Goal: Transaction & Acquisition: Book appointment/travel/reservation

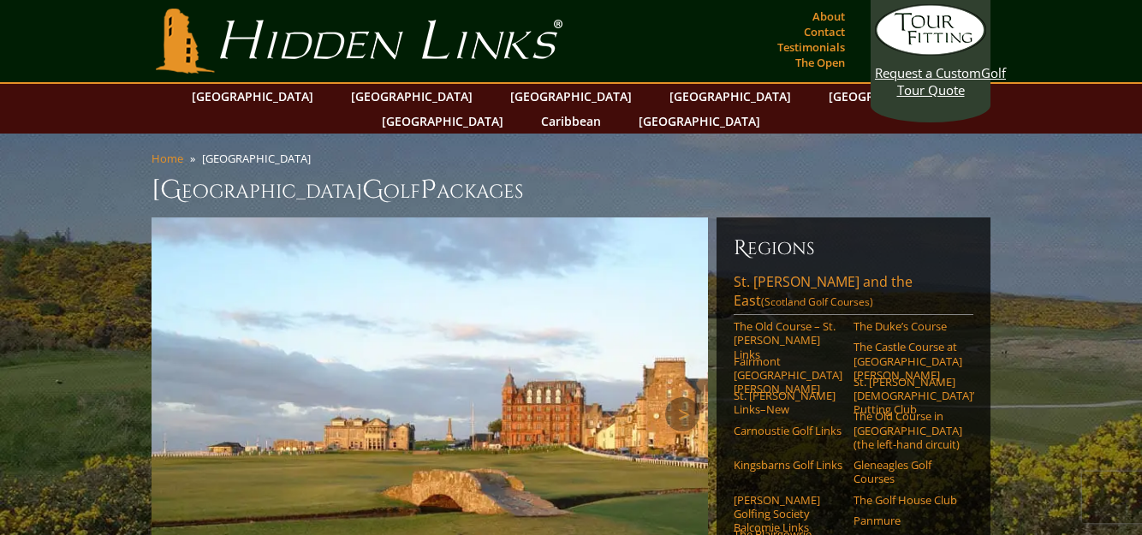
click at [577, 278] on img at bounding box center [429, 413] width 556 height 393
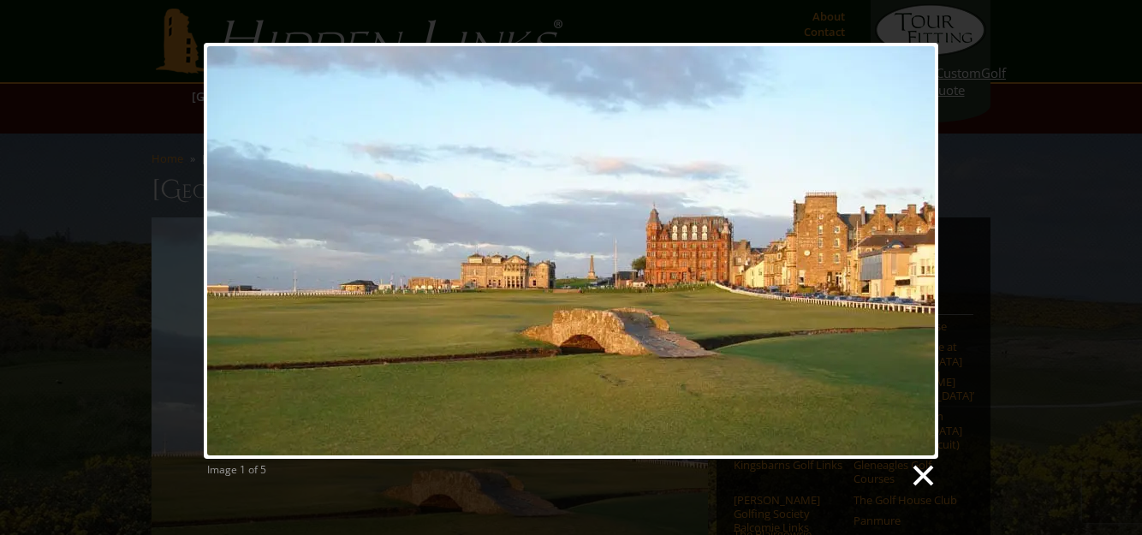
click at [923, 476] on link at bounding box center [922, 476] width 26 height 26
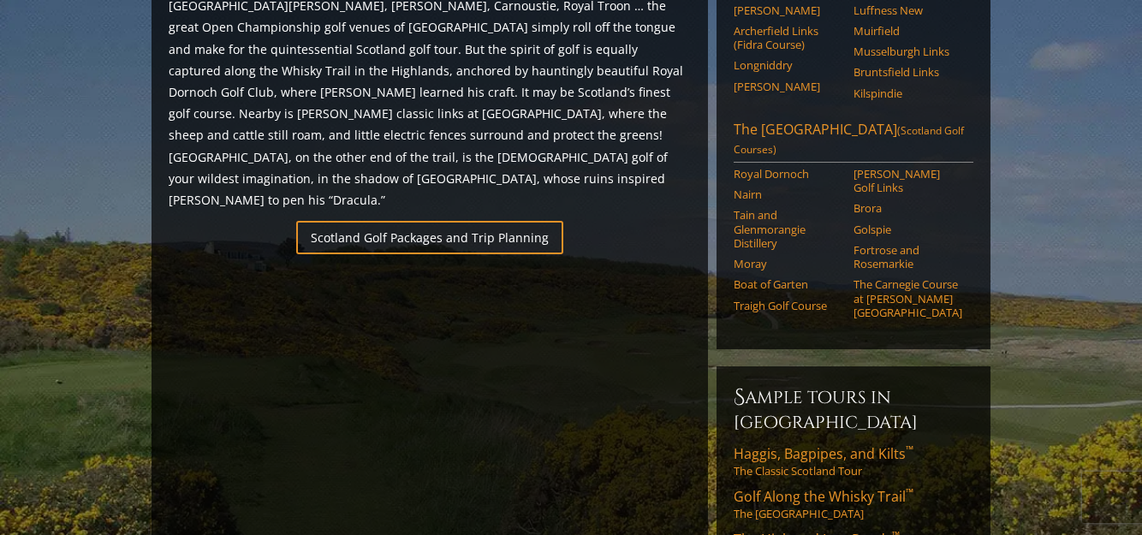
scroll to position [1103, 0]
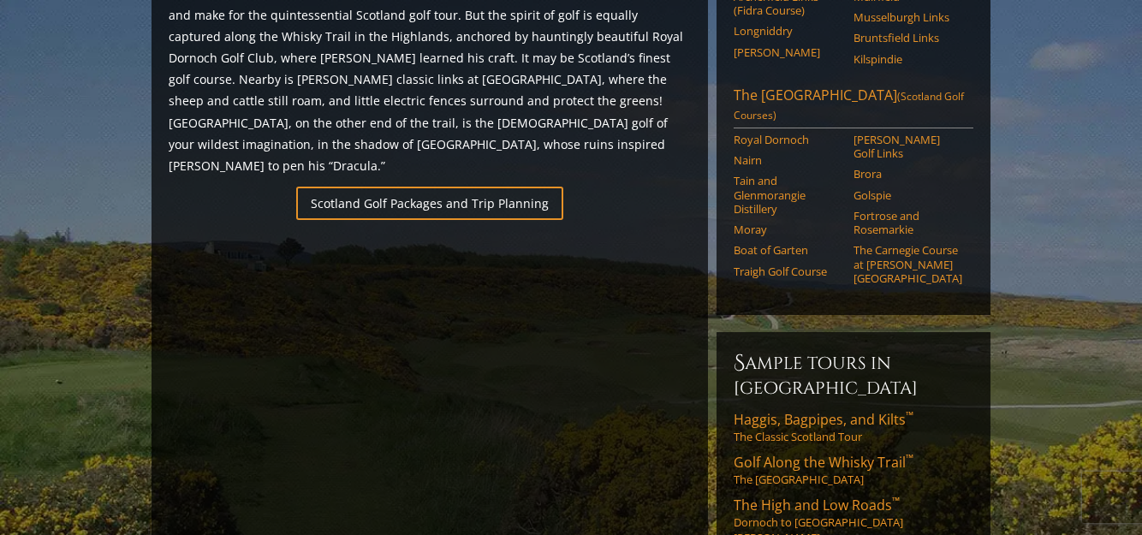
click at [92, 344] on section "Home [GEOGRAPHIC_DATA] [GEOGRAPHIC_DATA] G olf P ackages Previous Next Previous…" at bounding box center [571, 525] width 1142 height 2991
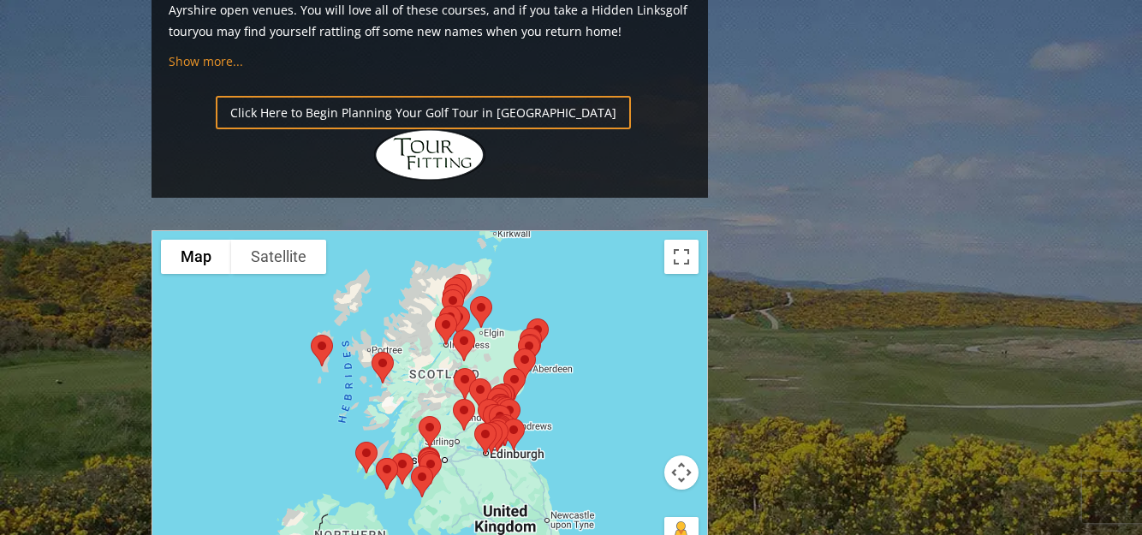
scroll to position [1959, 0]
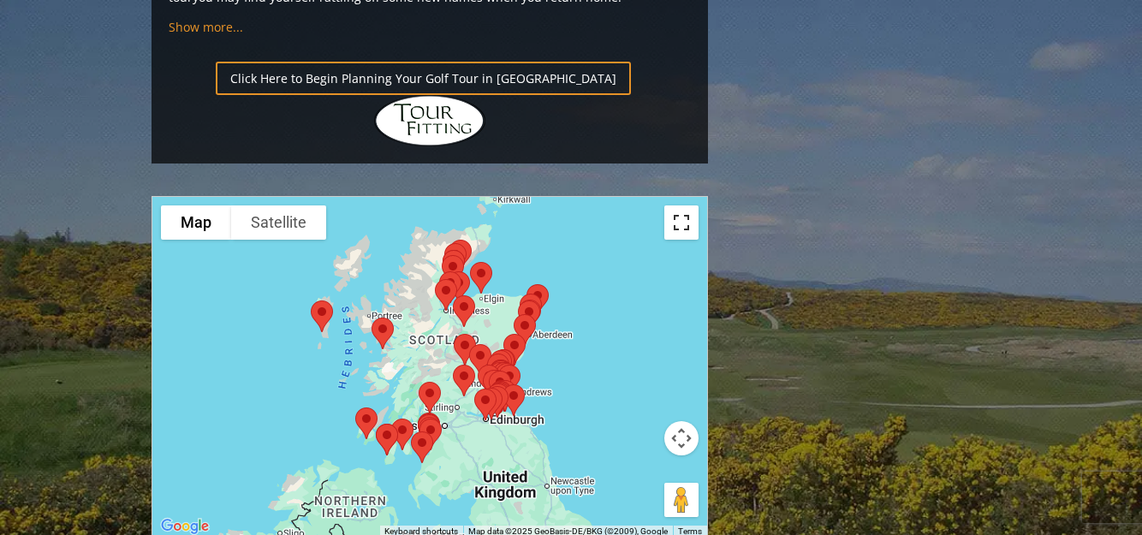
click at [680, 205] on button "Toggle fullscreen view" at bounding box center [681, 222] width 34 height 34
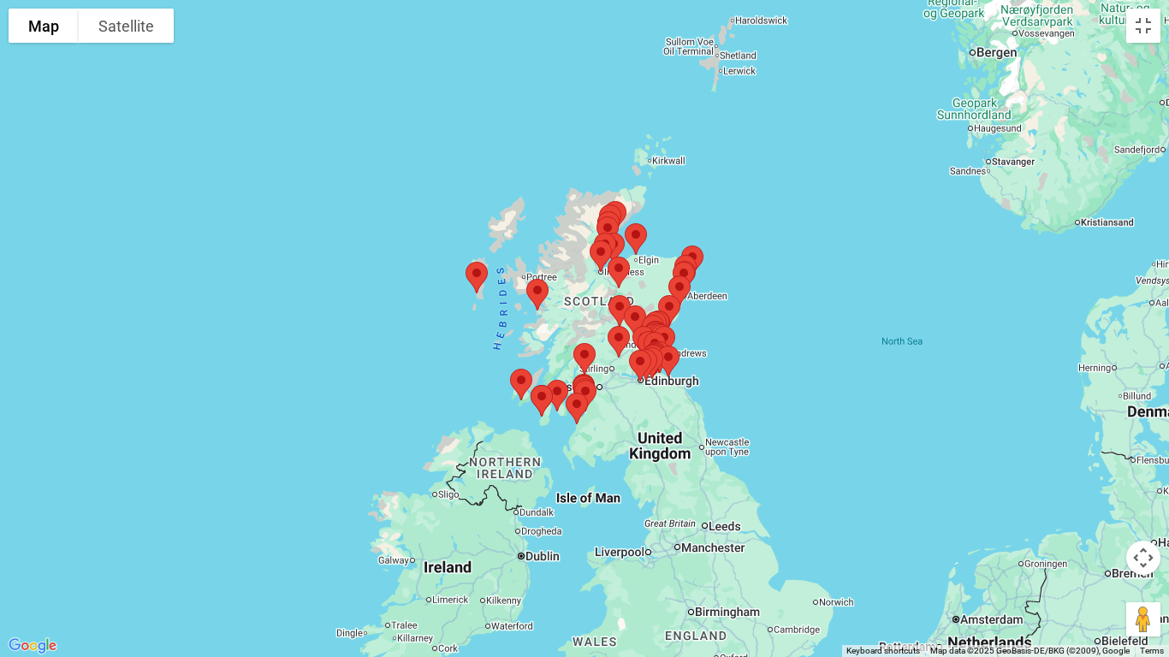
click at [633, 237] on img at bounding box center [636, 239] width 36 height 45
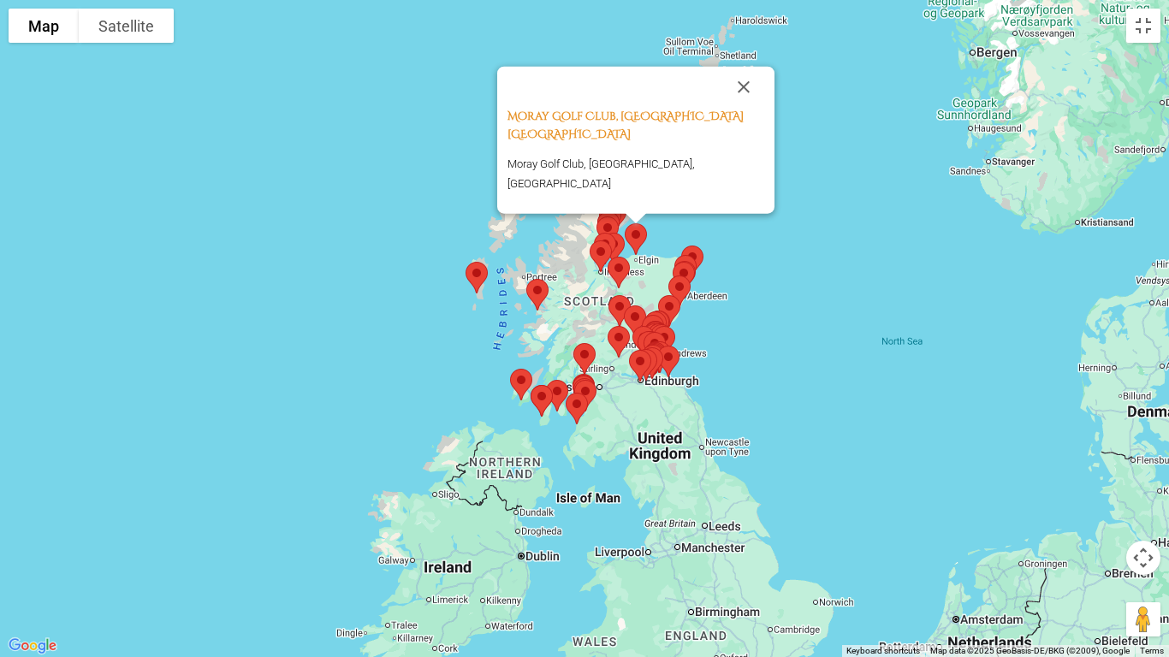
click at [633, 237] on img at bounding box center [636, 239] width 36 height 45
click at [743, 108] on button "Close" at bounding box center [743, 87] width 41 height 41
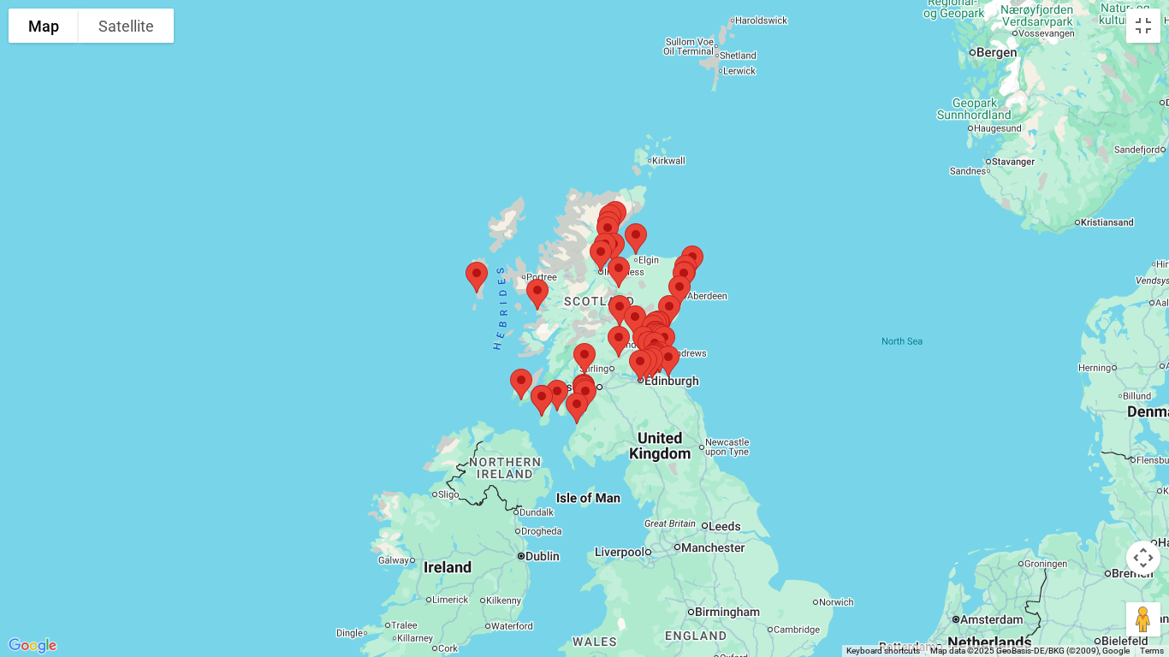
click at [698, 260] on img at bounding box center [684, 277] width 36 height 45
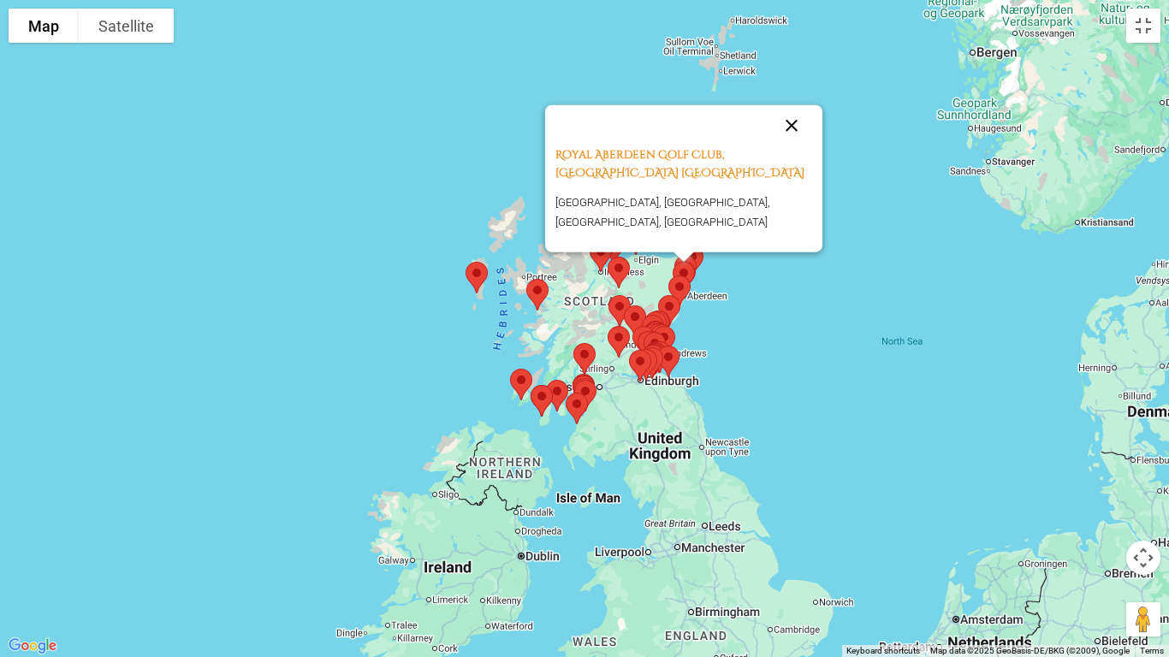
click at [792, 128] on button "Close" at bounding box center [791, 125] width 41 height 41
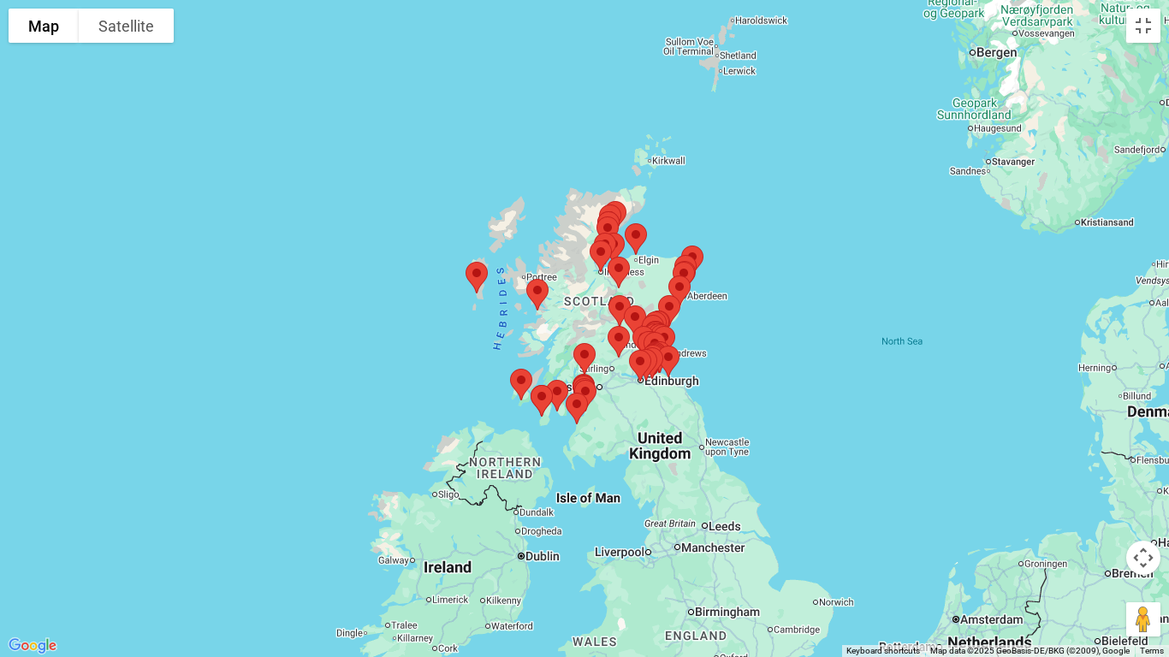
click at [686, 272] on img at bounding box center [680, 291] width 36 height 45
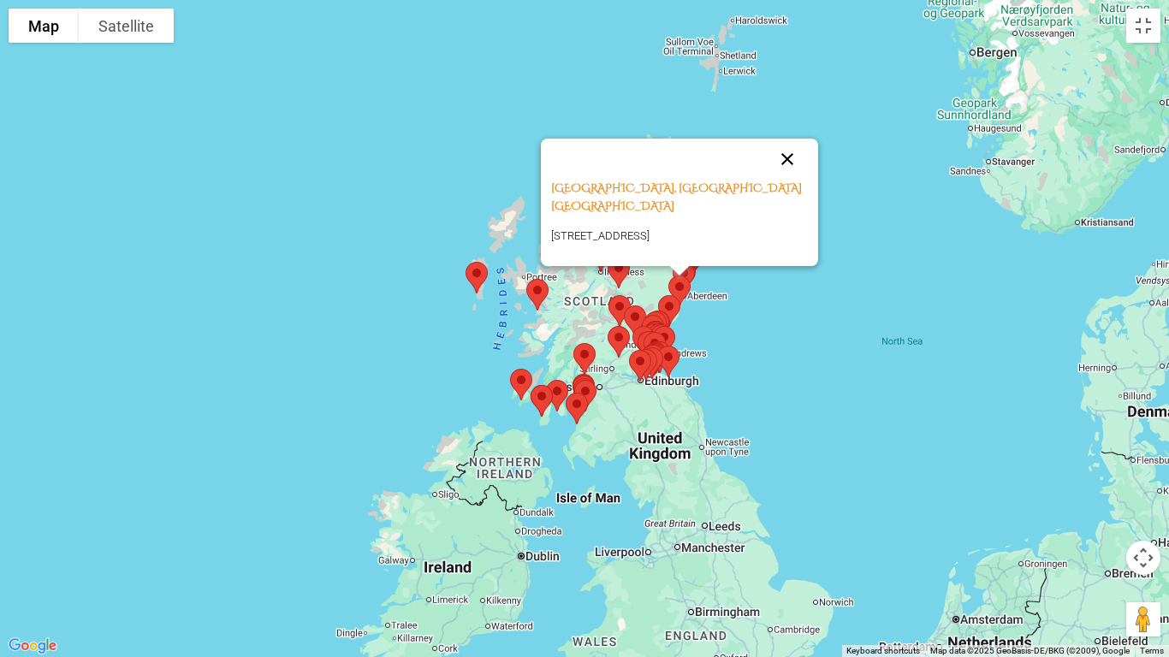
click at [788, 139] on button "Close" at bounding box center [787, 159] width 41 height 41
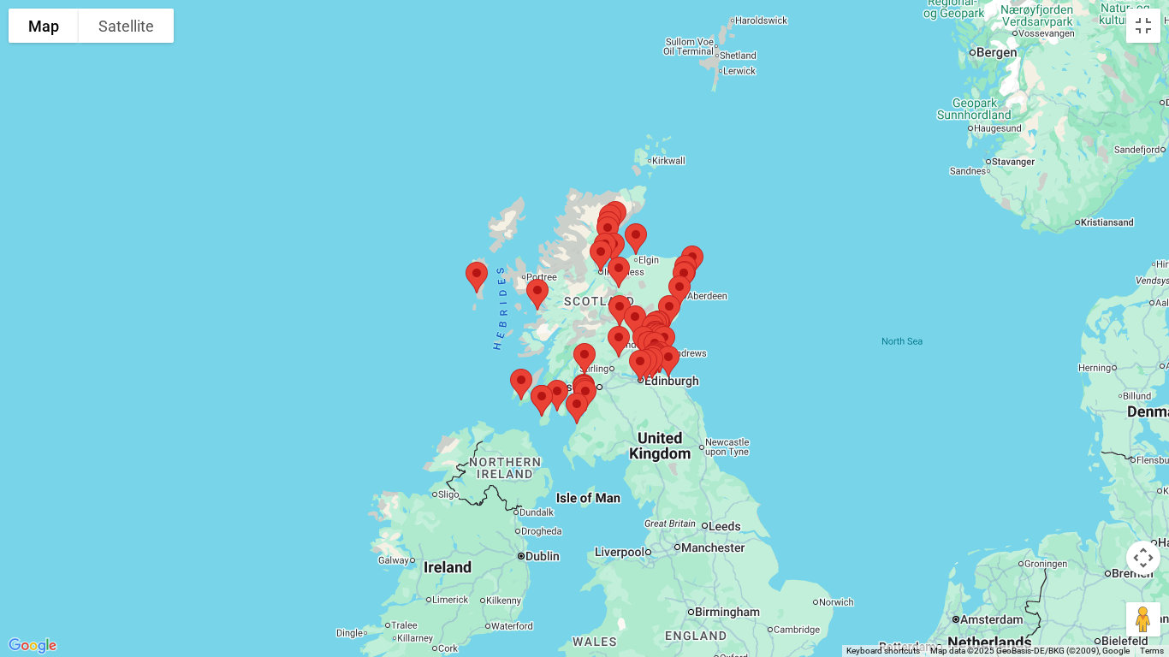
click at [699, 257] on img at bounding box center [684, 277] width 36 height 45
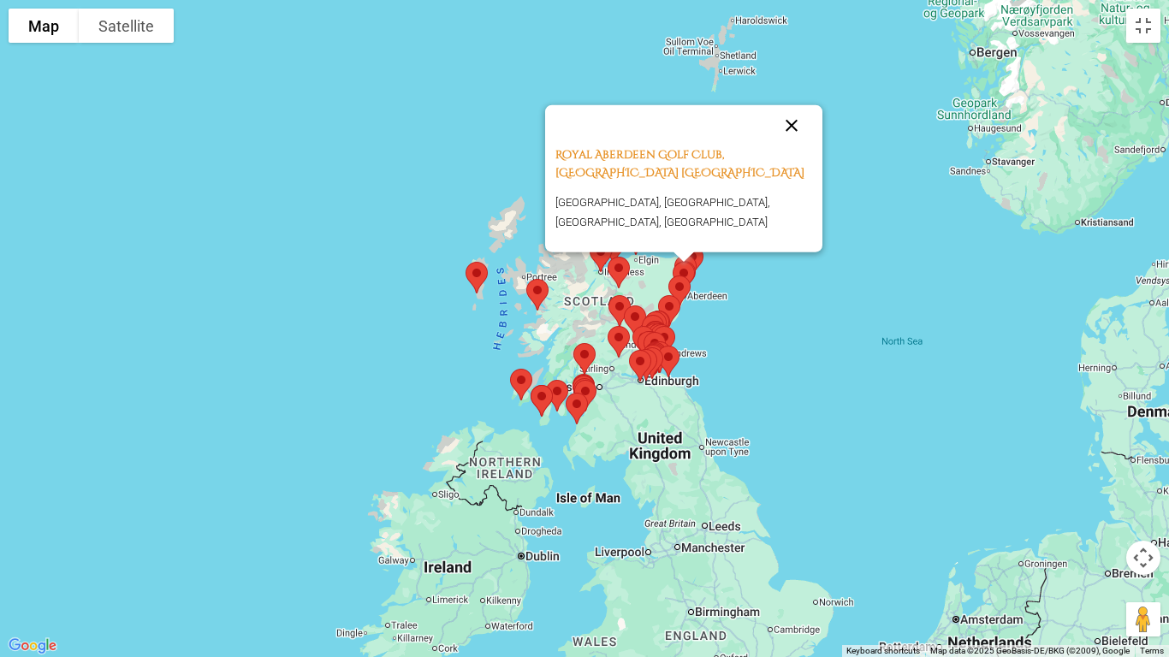
click at [793, 125] on button "Close" at bounding box center [791, 125] width 41 height 41
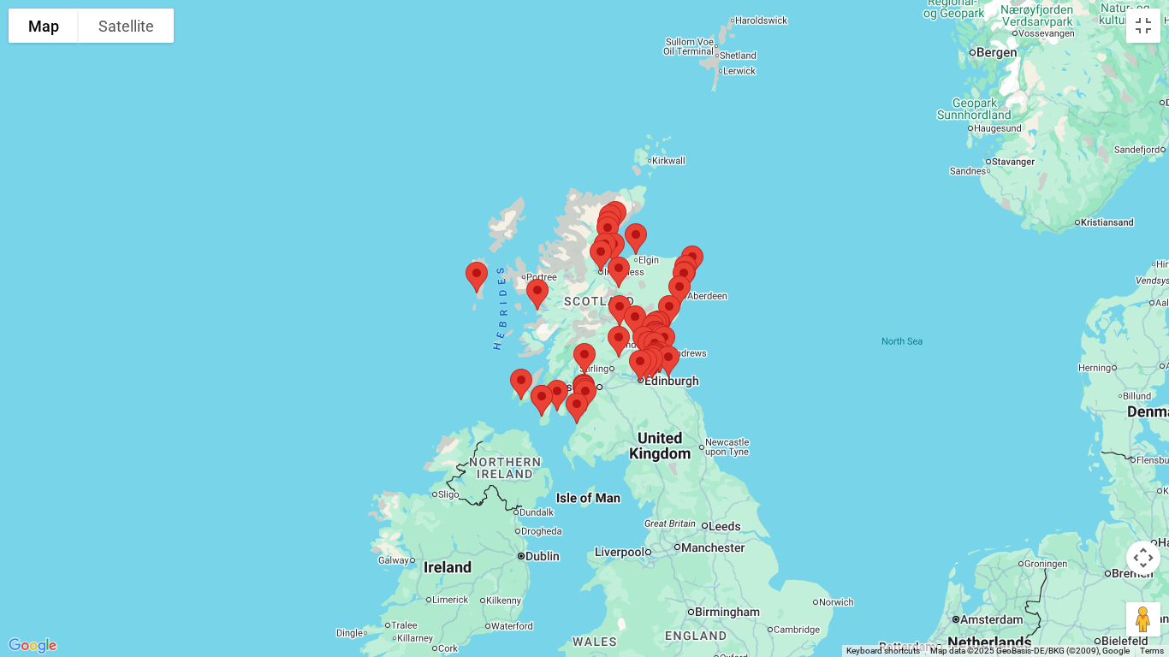
click at [682, 258] on img at bounding box center [684, 277] width 36 height 45
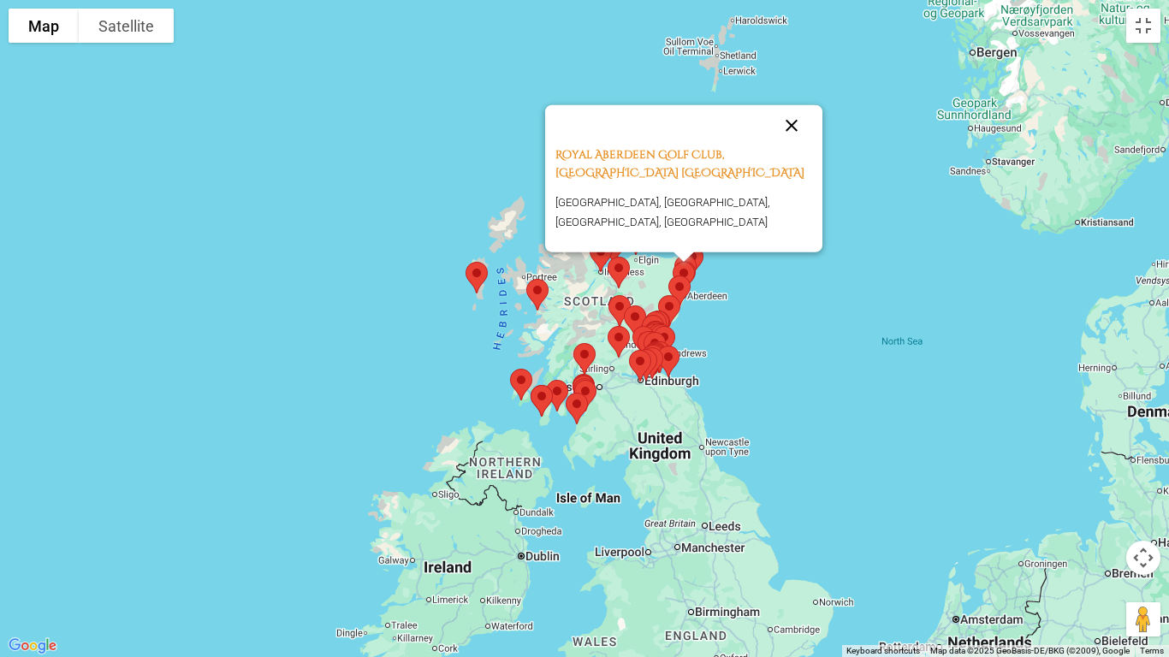
click at [792, 126] on button "Close" at bounding box center [791, 125] width 41 height 41
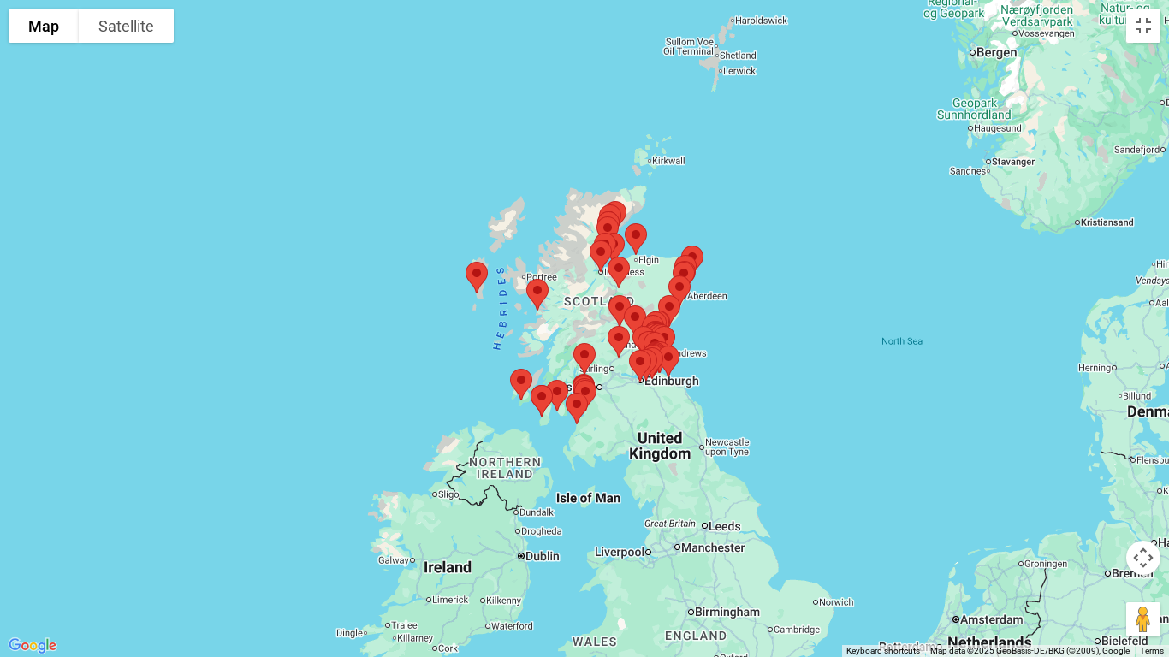
click at [703, 252] on img at bounding box center [686, 270] width 36 height 45
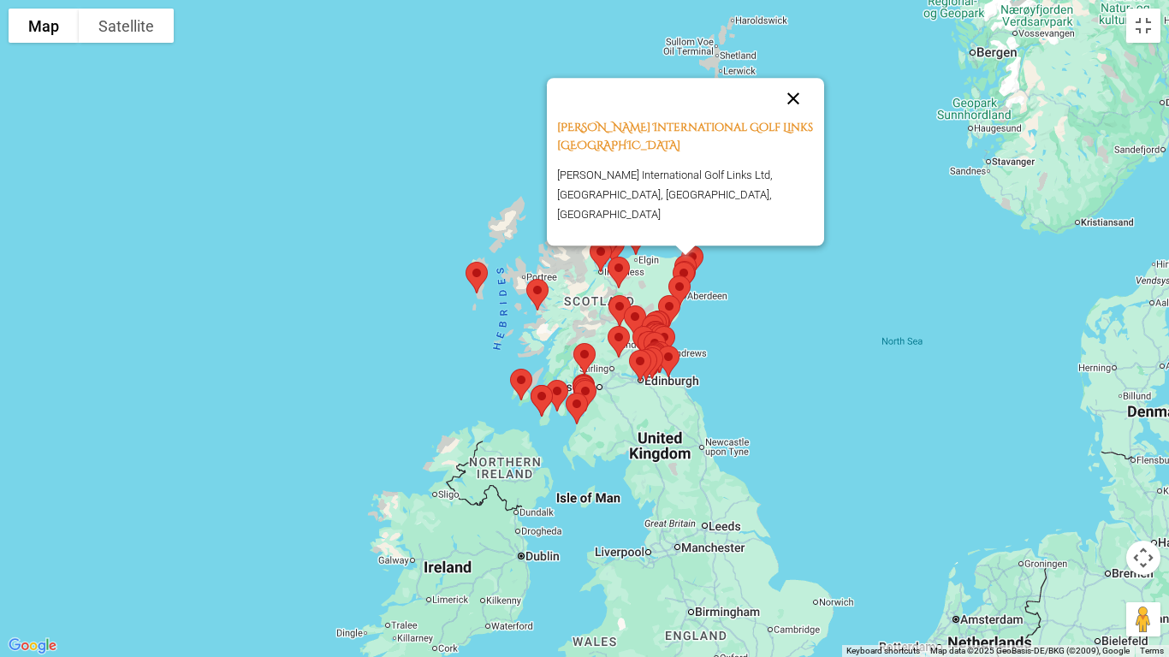
click at [790, 113] on button "Close" at bounding box center [793, 98] width 41 height 41
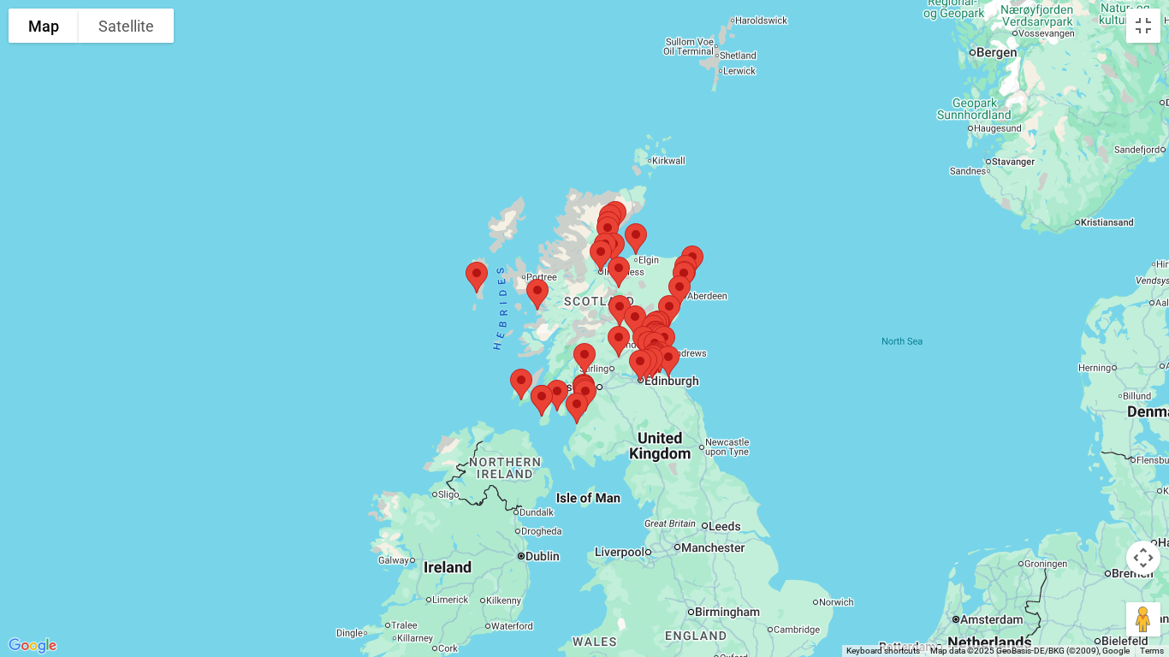
click at [673, 303] on img at bounding box center [669, 310] width 36 height 45
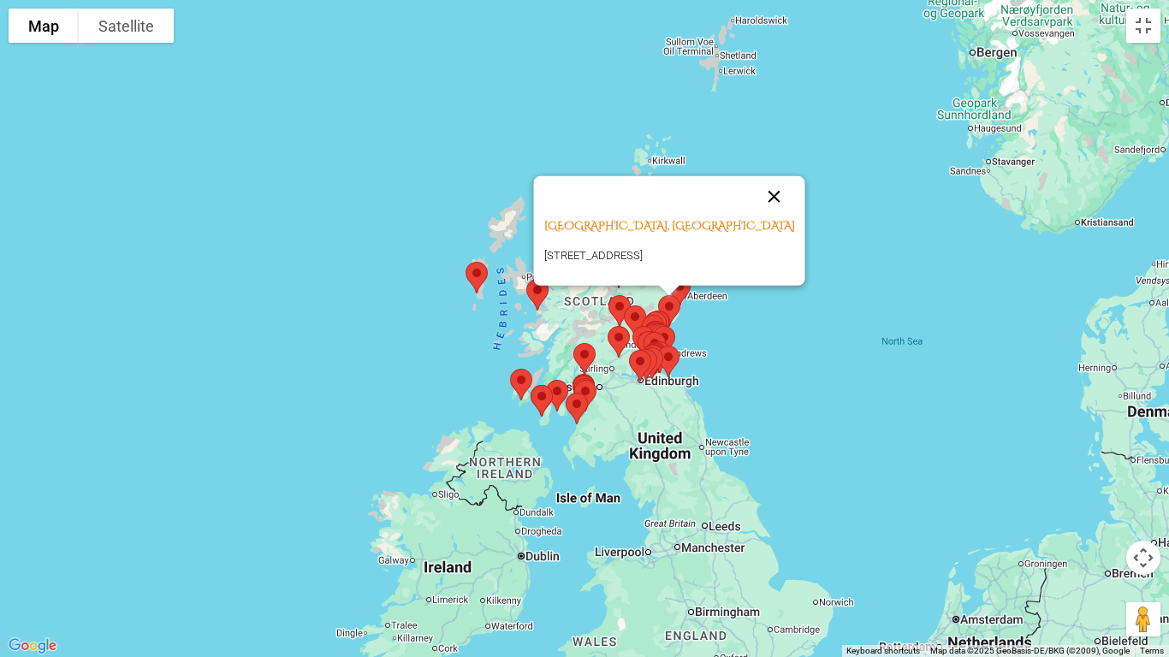
click at [773, 176] on button "Close" at bounding box center [774, 196] width 41 height 41
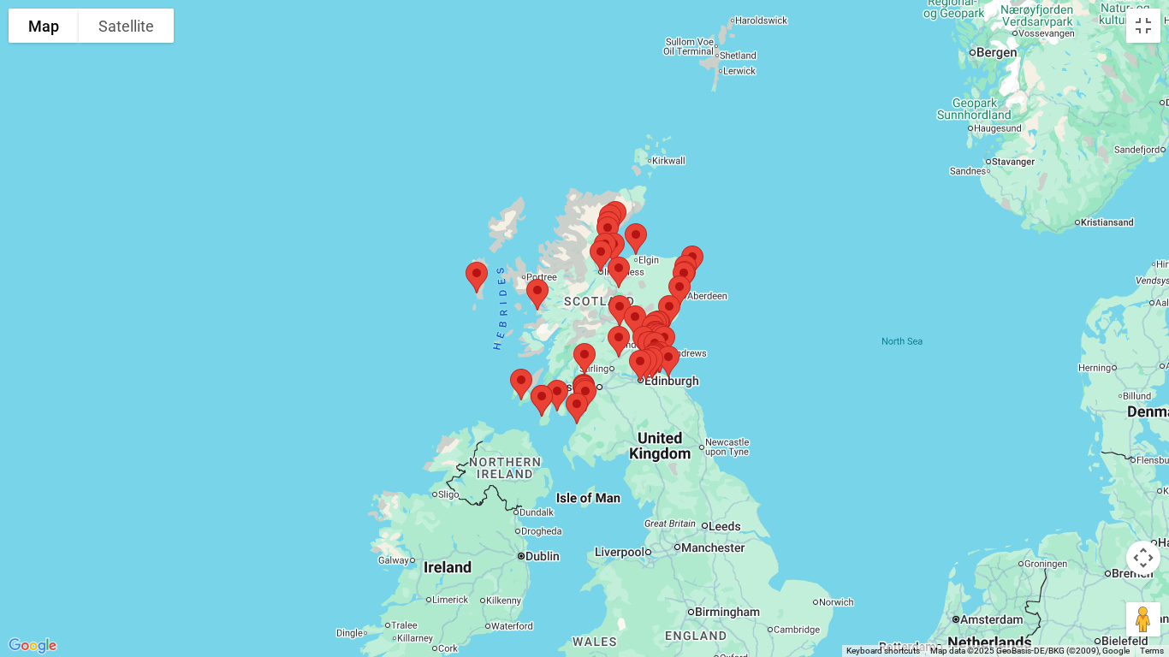
click at [616, 306] on img at bounding box center [620, 310] width 36 height 45
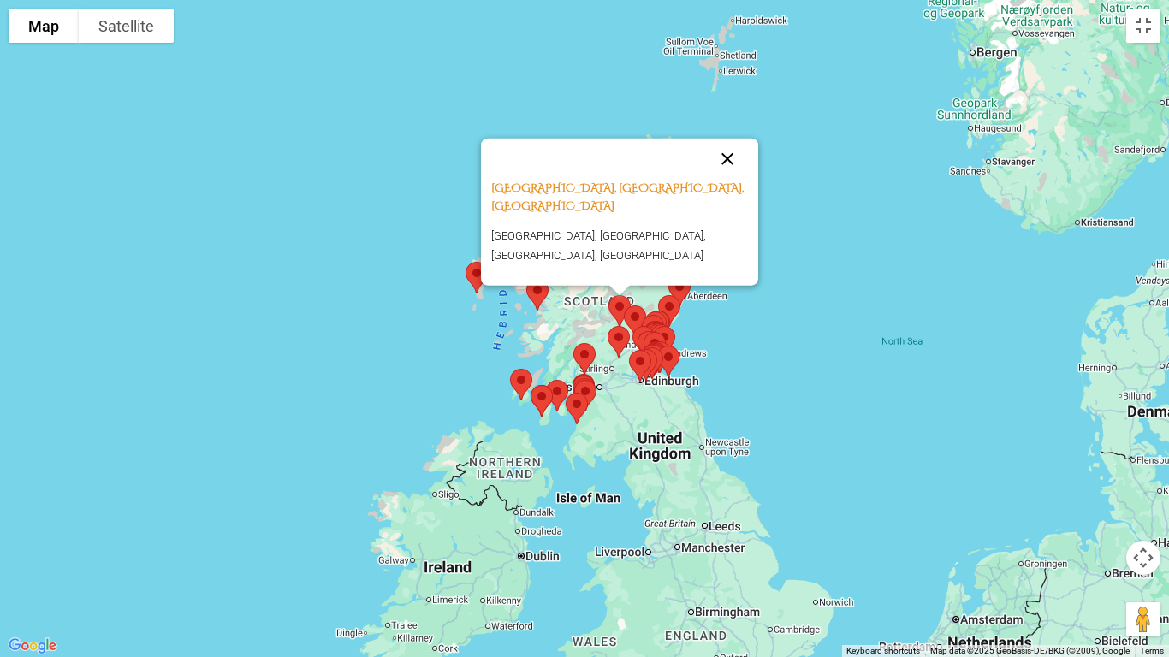
click at [727, 158] on button "Close" at bounding box center [727, 159] width 41 height 41
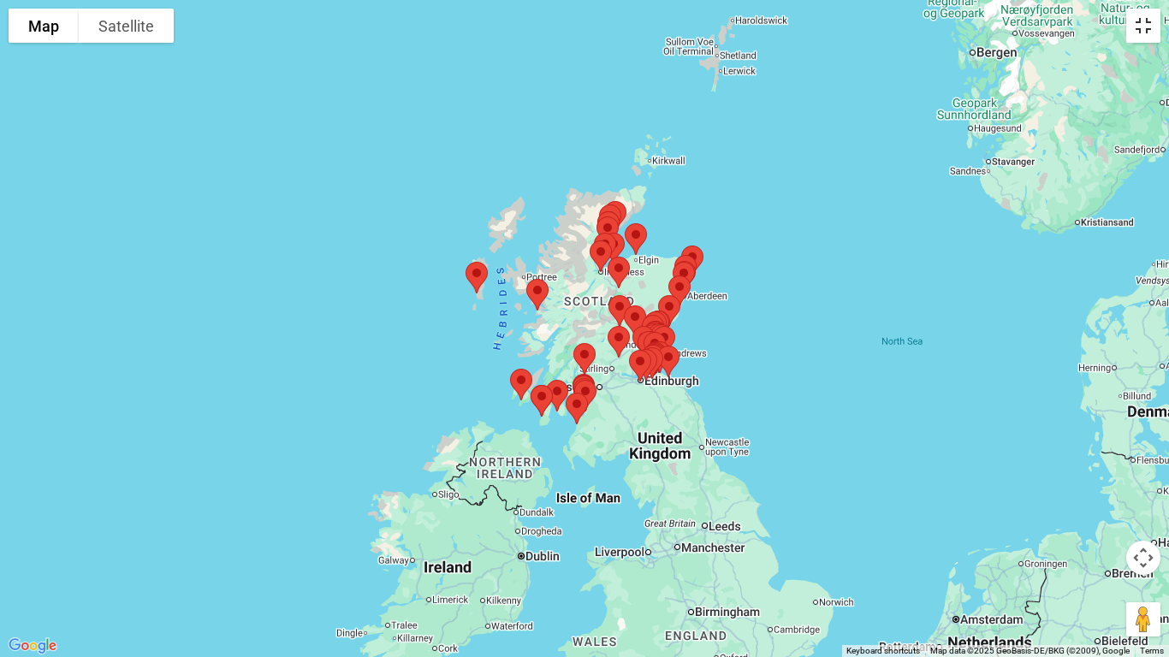
click at [1141, 26] on button "Toggle fullscreen view" at bounding box center [1143, 26] width 34 height 34
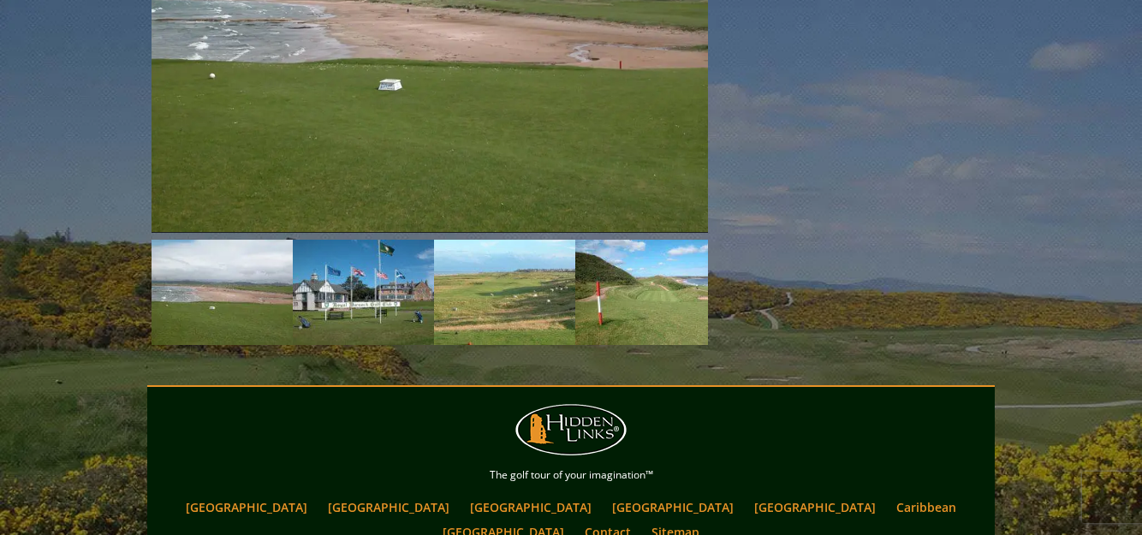
scroll to position [2746, 0]
